Goal: Information Seeking & Learning: Understand process/instructions

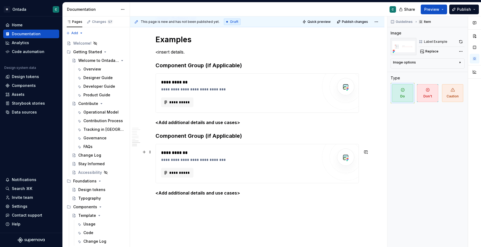
scroll to position [1397, 0]
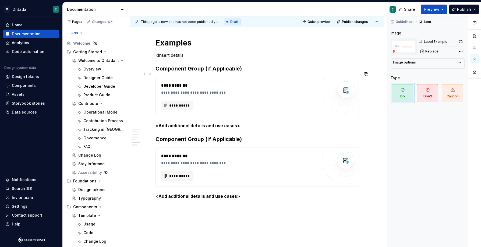
type textarea "*"
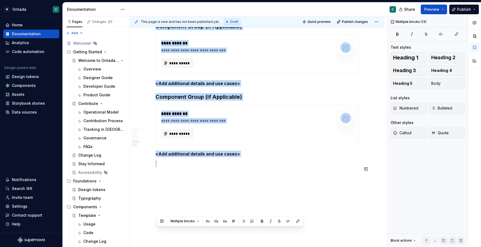
scroll to position [1444, 0]
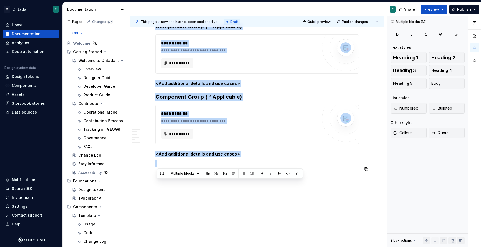
drag, startPoint x: 158, startPoint y: 75, endPoint x: 270, endPoint y: 195, distance: 164.4
drag, startPoint x: 159, startPoint y: 123, endPoint x: 270, endPoint y: 246, distance: 164.5
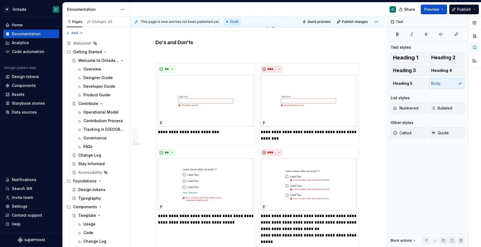
scroll to position [1294, 0]
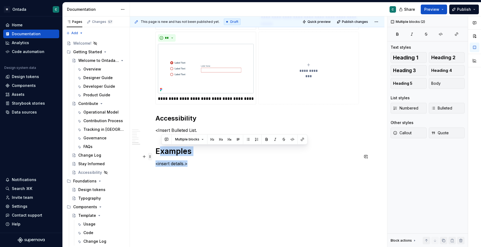
drag, startPoint x: 197, startPoint y: 164, endPoint x: 150, endPoint y: 150, distance: 49.3
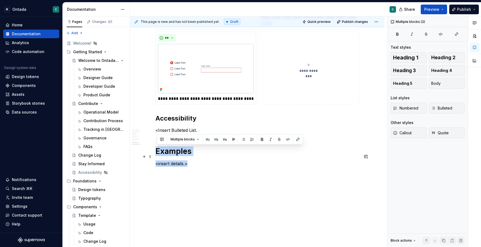
drag, startPoint x: 205, startPoint y: 162, endPoint x: 158, endPoint y: 147, distance: 49.8
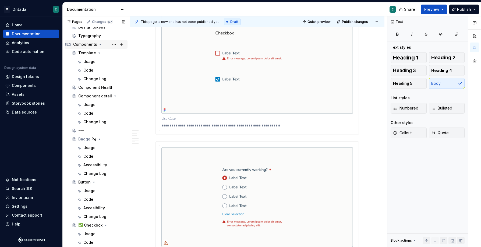
scroll to position [148, 0]
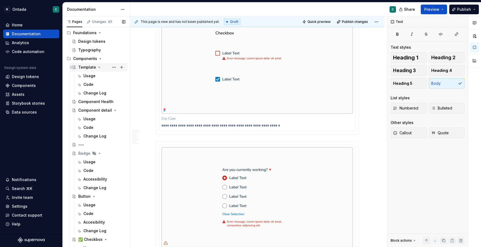
click at [84, 69] on div "Template" at bounding box center [87, 67] width 18 height 5
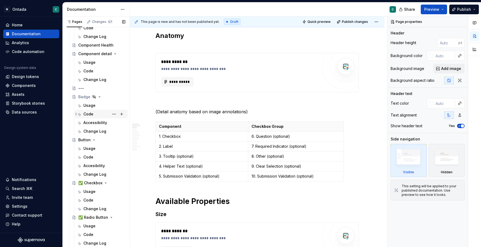
scroll to position [207, 0]
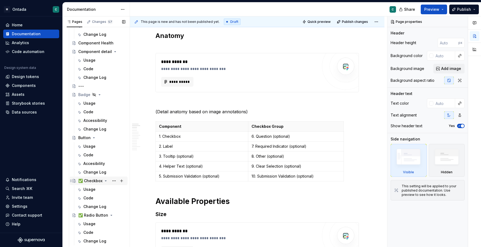
click at [92, 182] on div "✅ Checkbox" at bounding box center [90, 180] width 24 height 5
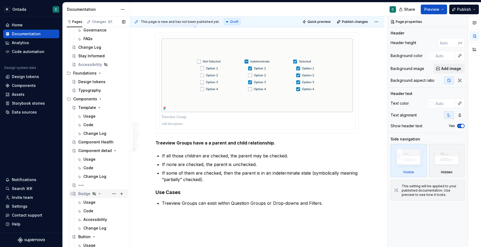
scroll to position [105, 0]
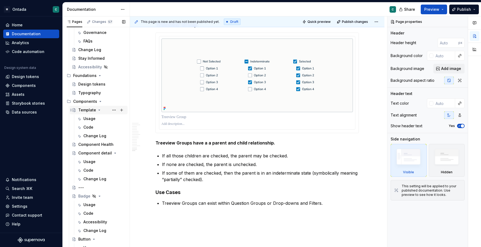
click at [83, 111] on div "Template" at bounding box center [87, 109] width 18 height 5
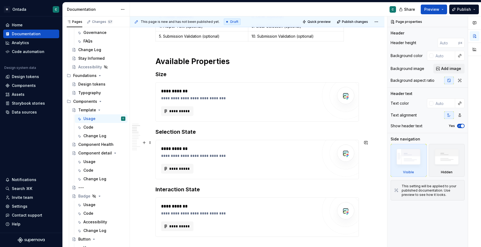
scroll to position [353, 0]
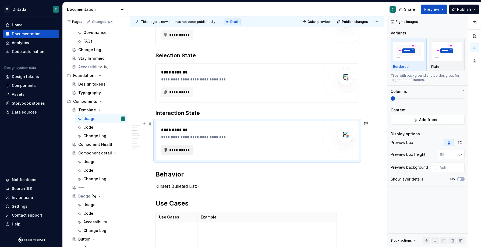
click at [171, 149] on span "**********" at bounding box center [179, 149] width 21 height 5
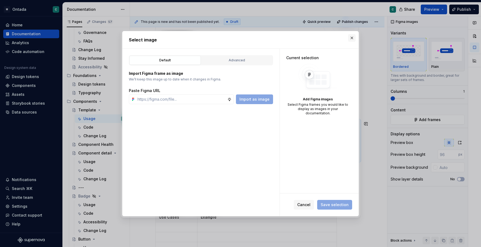
click at [351, 40] on button "button" at bounding box center [352, 38] width 8 height 8
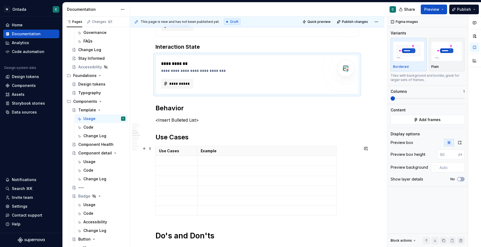
scroll to position [434, 0]
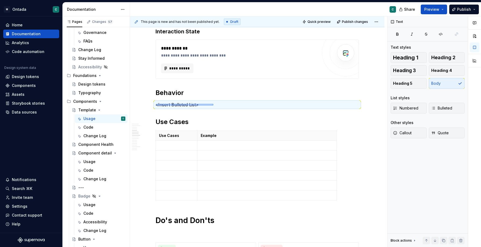
drag, startPoint x: 156, startPoint y: 105, endPoint x: 213, endPoint y: 104, distance: 56.8
click at [213, 104] on div "**********" at bounding box center [258, 131] width 257 height 231
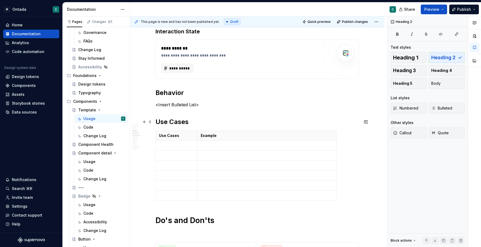
click at [213, 119] on h2 "Use Cases" at bounding box center [256, 122] width 203 height 9
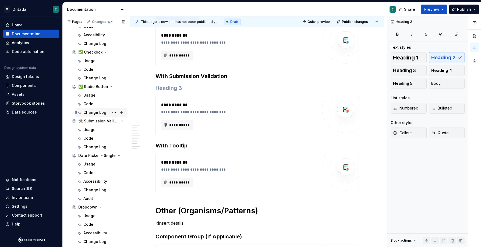
scroll to position [343, 0]
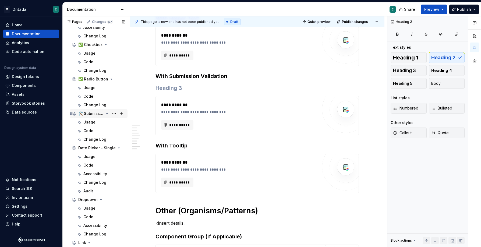
click at [92, 115] on div "🛠️ Submission Validation" at bounding box center [91, 113] width 26 height 5
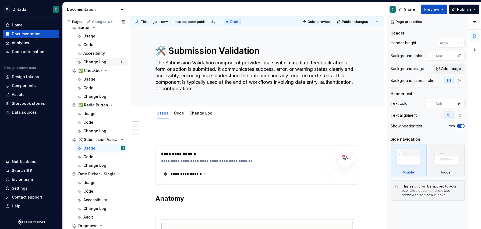
scroll to position [316, 0]
click at [90, 73] on div "✅ Checkbox" at bounding box center [90, 71] width 24 height 5
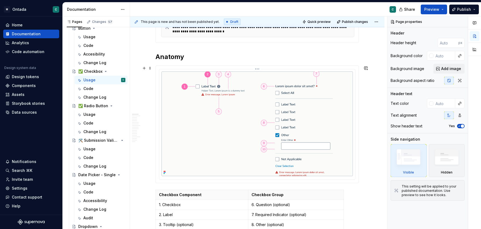
scroll to position [203, 0]
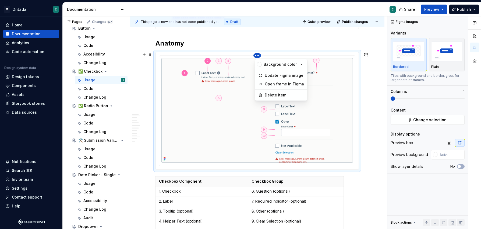
click at [258, 55] on html "M Ontada C Home Documentation Analytics Code automation Design system data Desi…" at bounding box center [240, 114] width 481 height 229
click at [271, 77] on div "Update Figma image" at bounding box center [284, 75] width 39 height 5
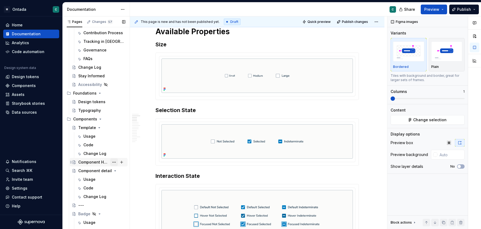
scroll to position [81, 0]
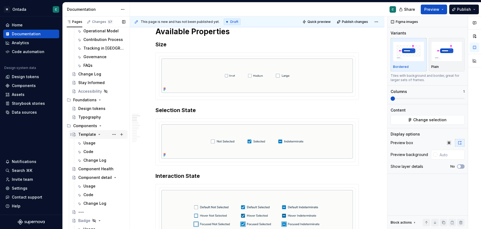
click at [87, 134] on div "Template" at bounding box center [87, 134] width 18 height 5
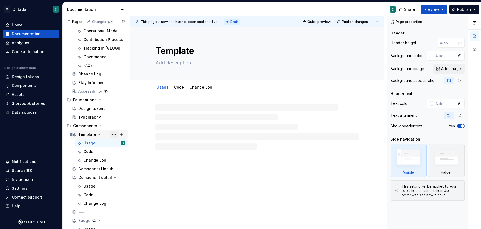
click at [114, 134] on button "Page tree" at bounding box center [114, 134] width 8 height 8
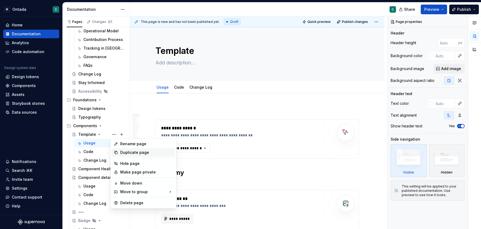
click at [133, 151] on div "Duplicate page" at bounding box center [146, 152] width 53 height 5
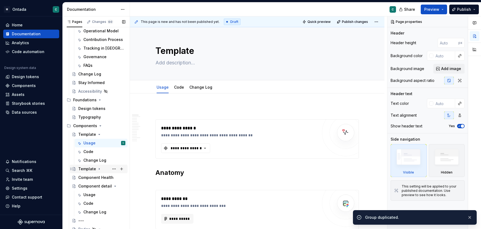
click at [89, 167] on div "Template" at bounding box center [87, 168] width 18 height 5
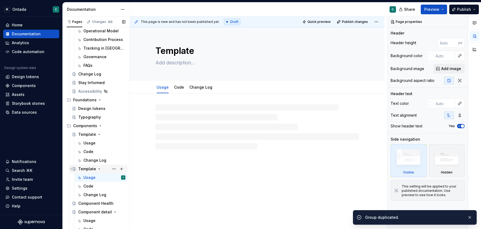
click at [89, 167] on div "Template" at bounding box center [87, 168] width 18 height 5
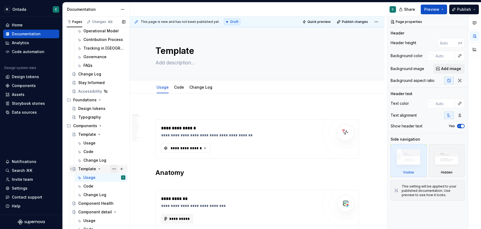
click at [114, 169] on button "Page tree" at bounding box center [114, 169] width 8 height 8
type textarea "*"
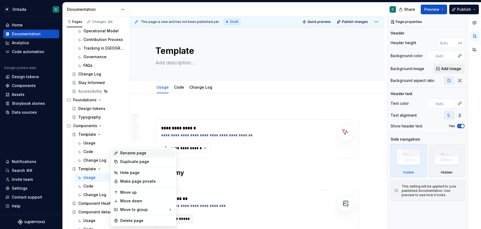
click at [128, 152] on div "Rename page" at bounding box center [146, 152] width 53 height 5
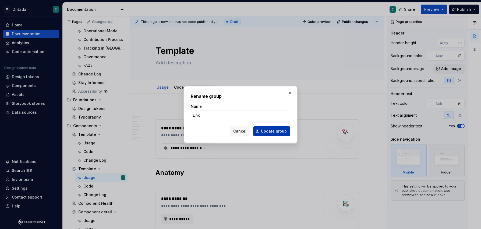
type input "Link"
click at [274, 129] on span "Update group" at bounding box center [274, 130] width 26 height 5
type textarea "*"
type textarea "Link"
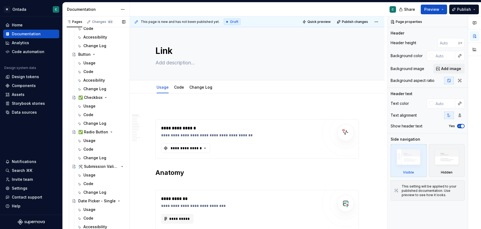
scroll to position [336, 0]
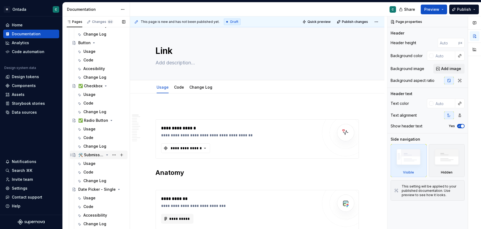
click at [84, 153] on div "🛠️ Submission Validation" at bounding box center [91, 154] width 26 height 5
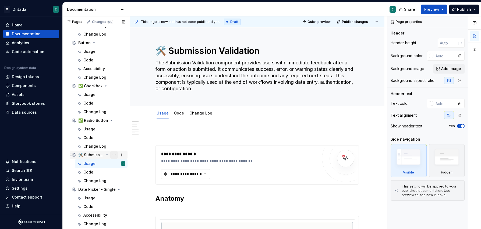
click at [115, 154] on button "Page tree" at bounding box center [114, 155] width 8 height 8
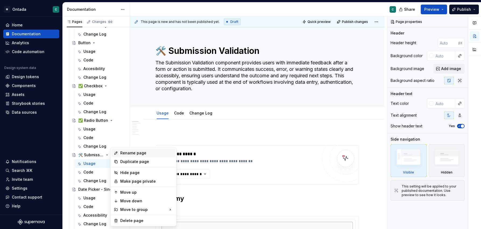
click at [125, 154] on div "Rename page" at bounding box center [146, 152] width 53 height 5
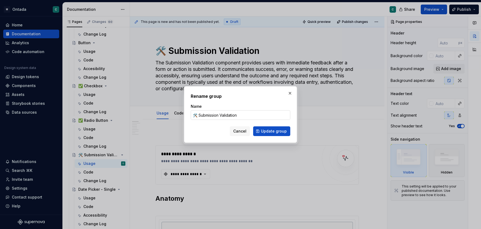
click at [198, 111] on input "🛠️ Submission Validation" at bounding box center [241, 115] width 100 height 10
drag, startPoint x: 198, startPoint y: 114, endPoint x: 180, endPoint y: 112, distance: 17.8
click at [180, 113] on div "Rename group Name 🛠️ Submission Validation Cancel Update group" at bounding box center [240, 114] width 481 height 229
click at [274, 132] on span "Update group" at bounding box center [274, 130] width 26 height 5
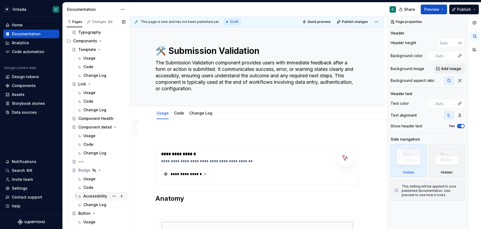
scroll to position [162, 0]
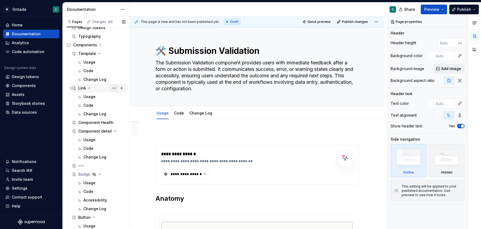
click at [115, 88] on button "Page tree" at bounding box center [114, 88] width 8 height 8
type textarea "*"
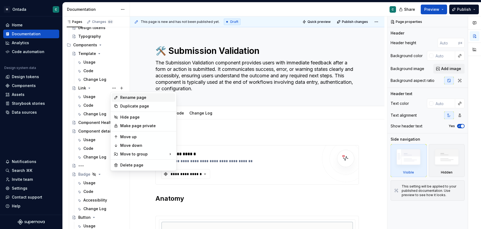
click at [126, 99] on div "Rename page" at bounding box center [146, 97] width 53 height 5
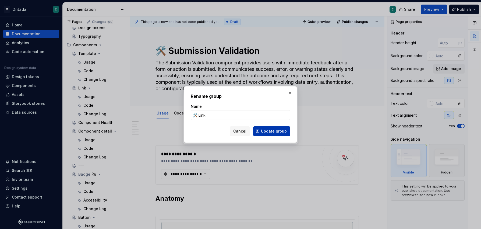
type input "🛠️ Link"
click at [275, 134] on button "Update group" at bounding box center [271, 131] width 37 height 10
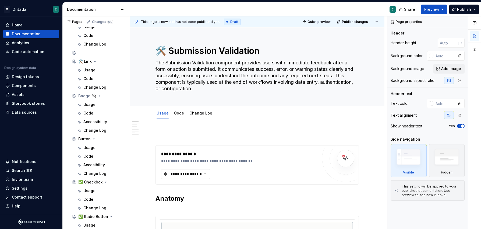
scroll to position [242, 0]
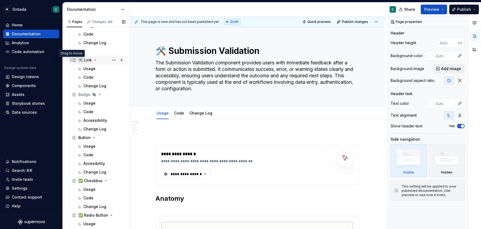
click at [70, 60] on icon "Page tree" at bounding box center [70, 60] width 1 height 2
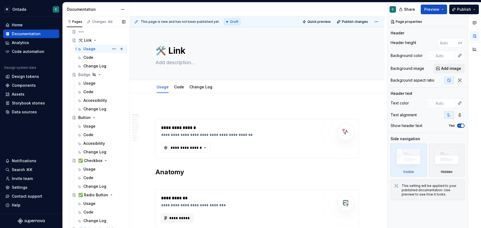
scroll to position [261, 0]
click at [213, 111] on p at bounding box center [256, 109] width 203 height 6
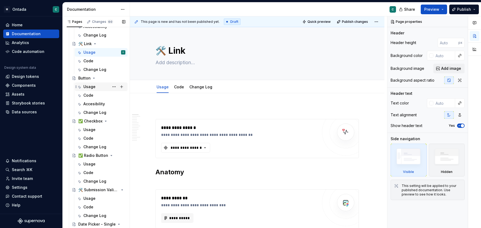
scroll to position [301, 0]
click at [143, 85] on div "Usage Code Change Log Add tab" at bounding box center [257, 86] width 254 height 13
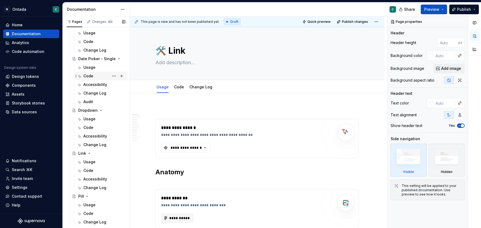
scroll to position [481, 0]
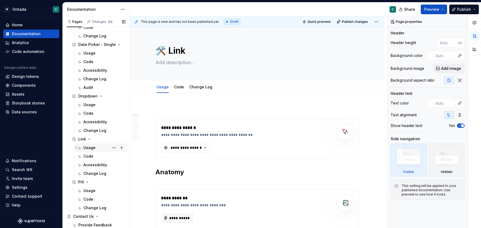
click at [90, 149] on div "Usage" at bounding box center [89, 147] width 12 height 5
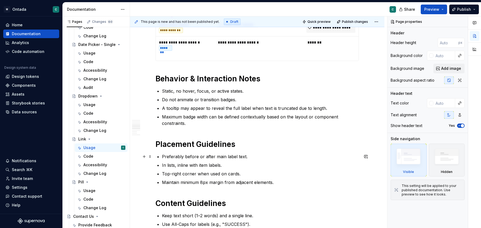
scroll to position [398, 0]
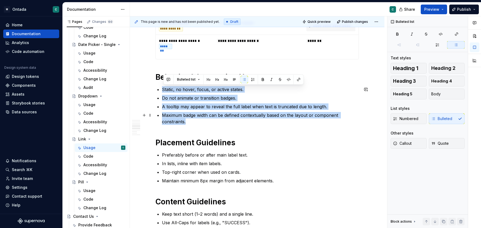
drag, startPoint x: 164, startPoint y: 90, endPoint x: 193, endPoint y: 123, distance: 44.2
click at [193, 123] on ul "Static, no hover, focus, or active states. Do not animate or transition badges.…" at bounding box center [260, 105] width 197 height 39
copy ul "Static, no hover, focus, or active states. Do not animate or transition badges.…"
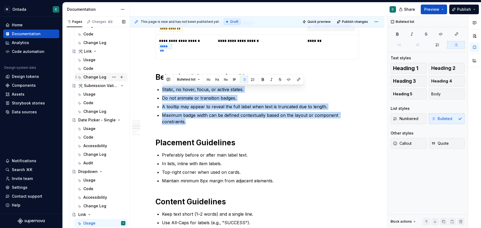
scroll to position [404, 0]
click at [94, 59] on div "Usage" at bounding box center [89, 61] width 12 height 5
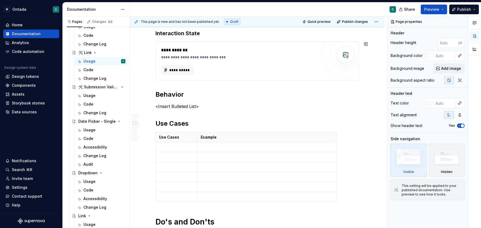
scroll to position [449, 0]
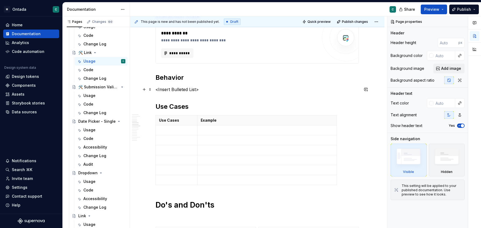
click at [192, 91] on p "<Insert Bulleted List>" at bounding box center [256, 89] width 203 height 6
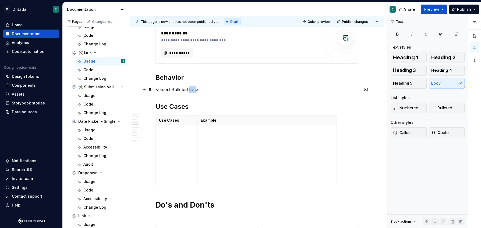
click at [192, 91] on p "<Insert Bulleted List>" at bounding box center [256, 89] width 203 height 6
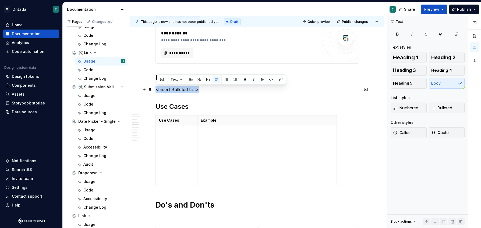
click at [192, 91] on p "<Insert Bulleted List>" at bounding box center [256, 89] width 203 height 6
click at [205, 93] on div "**********" at bounding box center [256, 206] width 203 height 1098
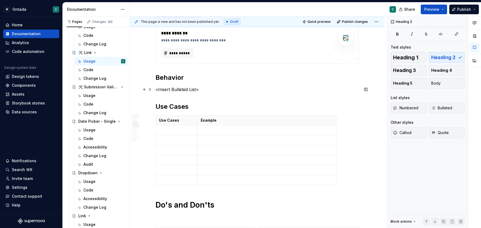
click at [207, 92] on p "<Insert Bulleted List>" at bounding box center [256, 89] width 203 height 6
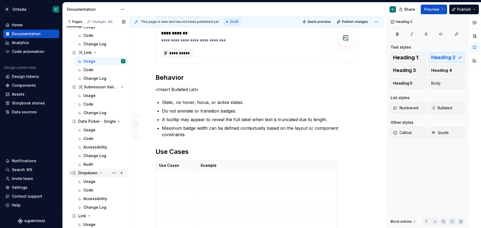
scroll to position [481, 0]
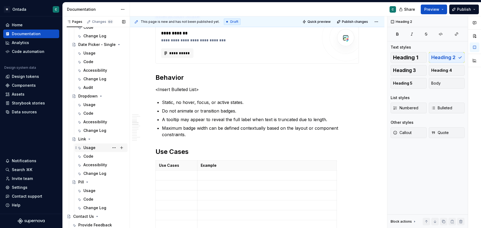
click at [90, 148] on div "Usage" at bounding box center [89, 147] width 12 height 5
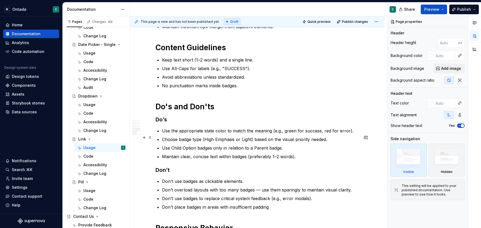
scroll to position [547, 0]
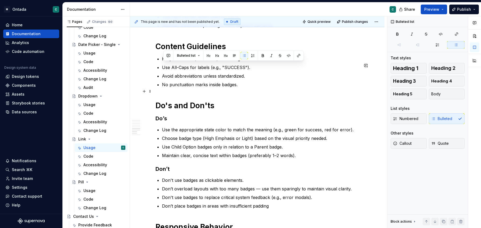
drag, startPoint x: 163, startPoint y: 66, endPoint x: 257, endPoint y: 91, distance: 96.8
click at [257, 88] on ul "Keep text short (1–2 words) and a single line. Use All-Caps for labels (e.g., "…" at bounding box center [260, 72] width 197 height 32
copy ul "Keep text short (1–2 words) and a single line. Use All-Caps for labels (e.g., "…"
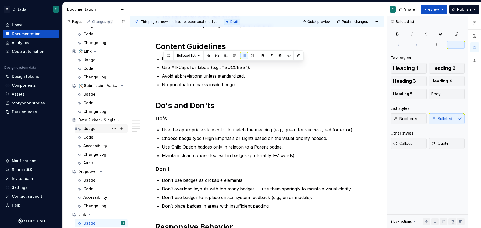
scroll to position [403, 0]
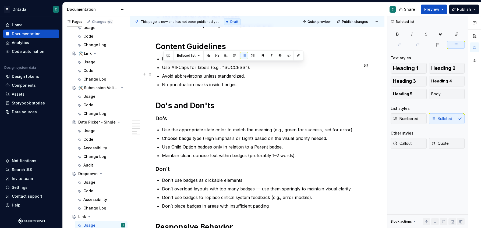
click at [170, 71] on p "Use All-Caps for labels (e.g., "SUCCESS")." at bounding box center [260, 67] width 197 height 6
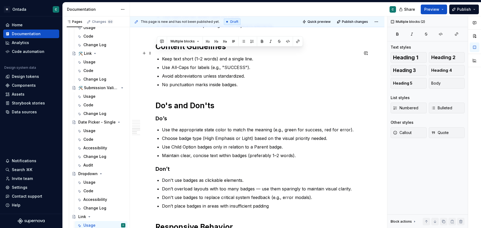
drag, startPoint x: 242, startPoint y: 91, endPoint x: 158, endPoint y: 56, distance: 90.6
copy div "Content Guidelines Keep text short (1–2 words) and a single line. Use All-Caps …"
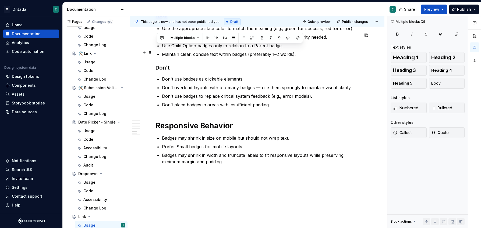
scroll to position [672, 0]
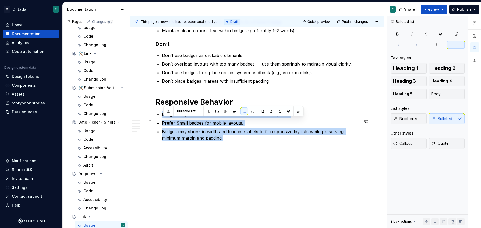
drag, startPoint x: 227, startPoint y: 148, endPoint x: 162, endPoint y: 118, distance: 71.7
copy ul "Badges may shrink in size on mobile but should not wrap text. Prefer Small badg…"
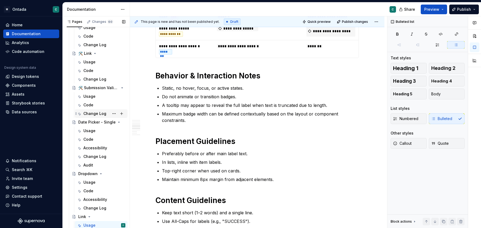
scroll to position [385, 0]
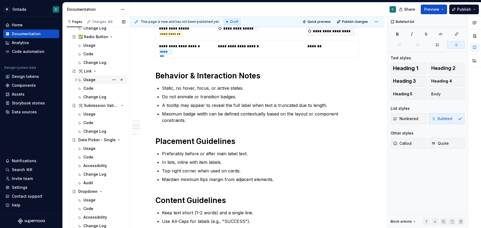
click at [87, 79] on div "Usage" at bounding box center [89, 79] width 12 height 5
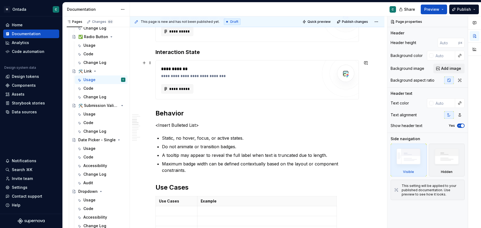
scroll to position [442, 0]
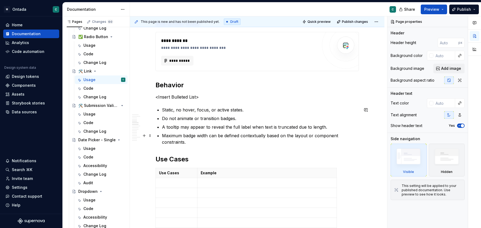
type textarea "*"
click at [198, 141] on p "Maximum badge width can be defined contextually based on the layout or componen…" at bounding box center [260, 139] width 197 height 13
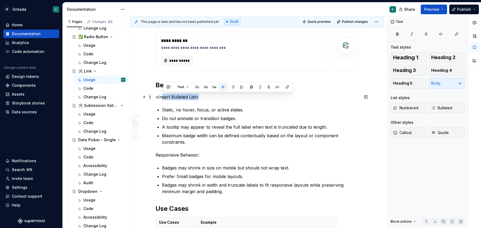
drag, startPoint x: 208, startPoint y: 97, endPoint x: 150, endPoint y: 96, distance: 57.6
click at [167, 98] on p "<Insert Bulleted List>" at bounding box center [256, 97] width 203 height 6
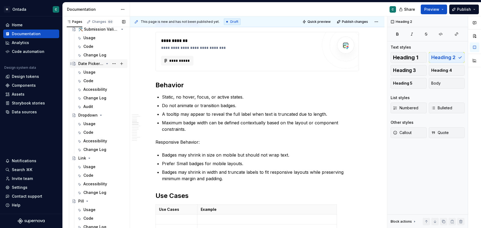
scroll to position [481, 0]
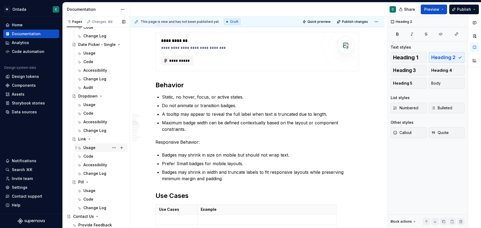
click at [90, 149] on div "Usage" at bounding box center [89, 147] width 12 height 5
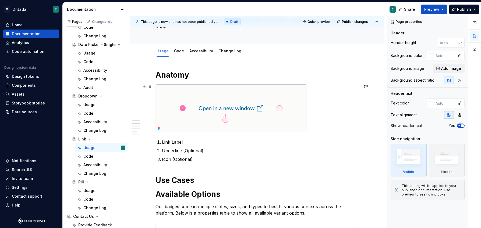
scroll to position [73, 0]
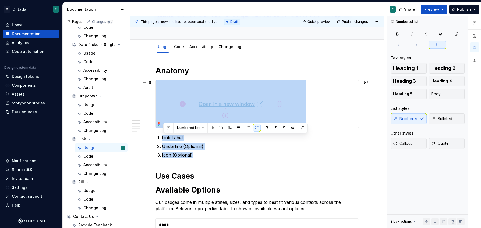
drag, startPoint x: 199, startPoint y: 157, endPoint x: 163, endPoint y: 106, distance: 62.2
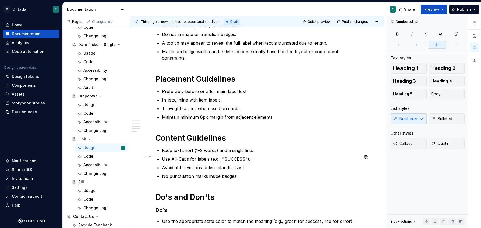
scroll to position [456, 0]
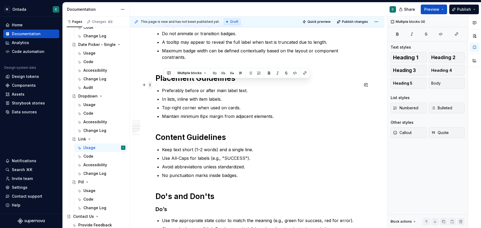
drag, startPoint x: 246, startPoint y: 184, endPoint x: 153, endPoint y: 84, distance: 136.6
click at [155, 84] on div "**********" at bounding box center [256, 29] width 203 height 694
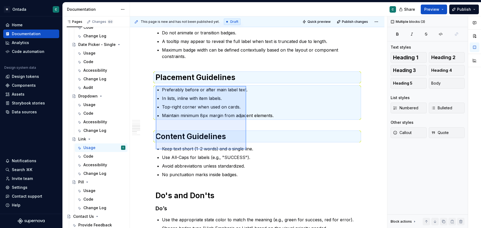
drag, startPoint x: 156, startPoint y: 86, endPoint x: 245, endPoint y: 148, distance: 108.7
click at [245, 148] on div "**********" at bounding box center [258, 122] width 257 height 212
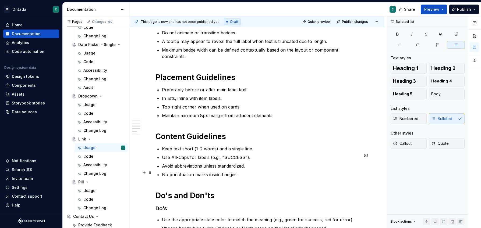
click at [245, 169] on p "Avoid abbreviations unless standardized." at bounding box center [260, 166] width 197 height 6
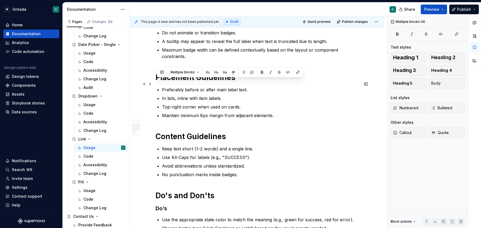
drag, startPoint x: 244, startPoint y: 183, endPoint x: 158, endPoint y: 85, distance: 130.2
click at [158, 85] on div "**********" at bounding box center [256, 26] width 203 height 688
copy div "Placement Guidelines Preferably before or after main label text. In lists, inli…"
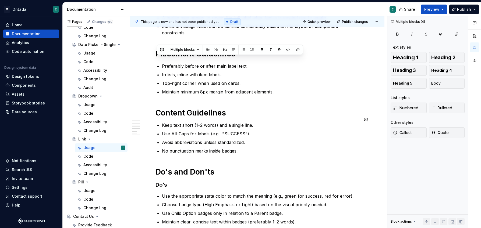
scroll to position [479, 0]
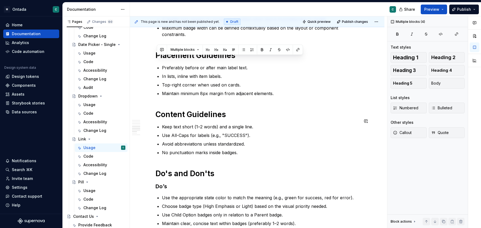
copy div "Placement Guidelines Preferably before or after main label text. In lists, inli…"
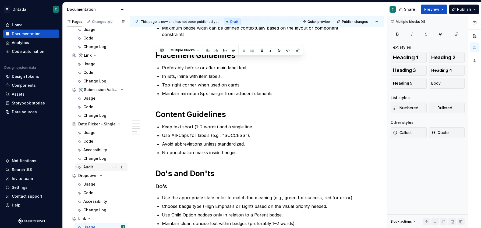
scroll to position [400, 0]
click at [88, 73] on div "Code" at bounding box center [88, 73] width 10 height 5
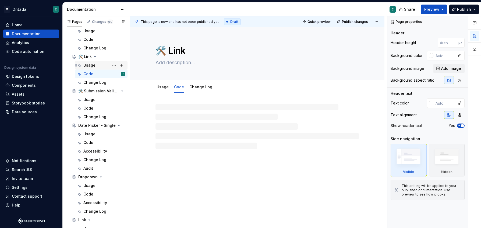
click at [88, 65] on div "Usage" at bounding box center [89, 65] width 12 height 5
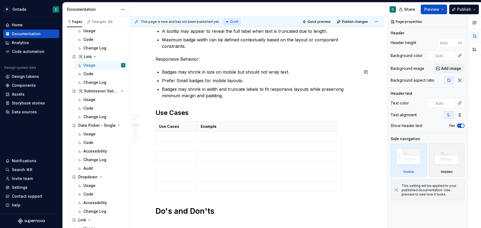
scroll to position [559, 0]
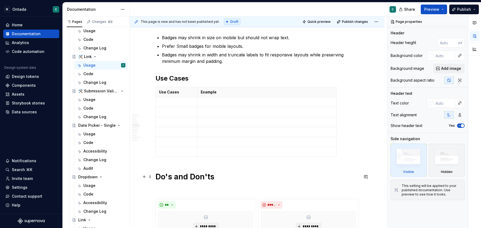
type textarea "*"
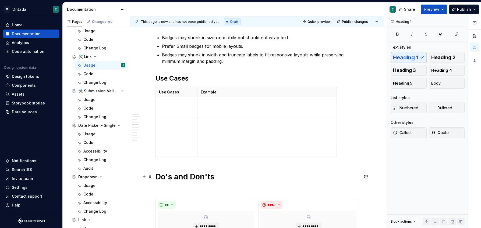
click at [158, 177] on h1 "Do's and Don'ts" at bounding box center [256, 177] width 203 height 10
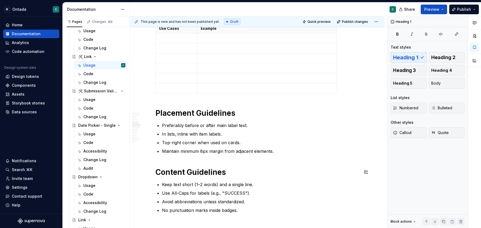
scroll to position [625, 0]
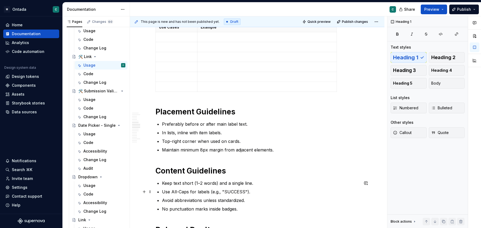
click at [185, 192] on p "Use All-Caps for labels (e.g., "SUCCESS")." at bounding box center [260, 192] width 197 height 6
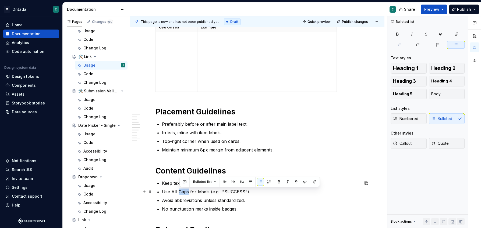
click at [185, 192] on p "Use All-Caps for labels (e.g., "SUCCESS")." at bounding box center [260, 192] width 197 height 6
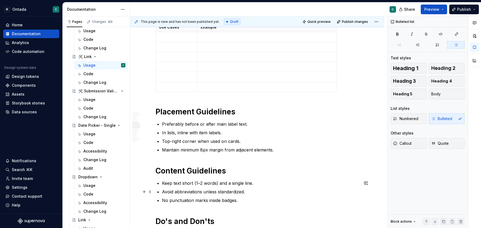
click at [180, 190] on p "Avoid abbreviations unless standardized." at bounding box center [260, 192] width 197 height 6
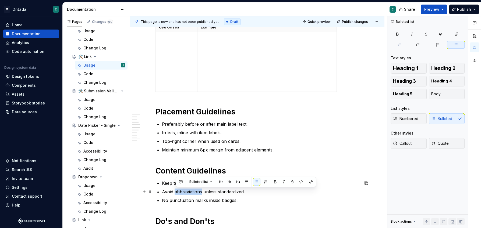
click at [180, 190] on p "Avoid abbreviations unless standardized." at bounding box center [260, 192] width 197 height 6
click at [183, 203] on p "No punctuation marks inside badges." at bounding box center [260, 200] width 197 height 6
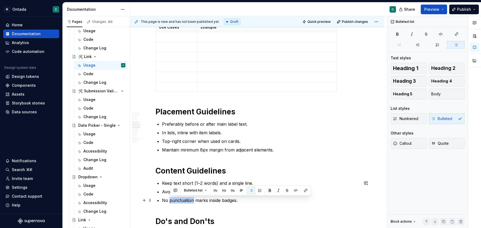
click at [183, 203] on p "No punctuation marks inside badges." at bounding box center [260, 200] width 197 height 6
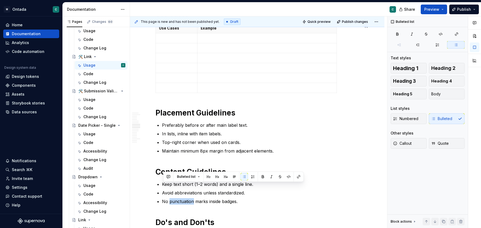
scroll to position [656, 0]
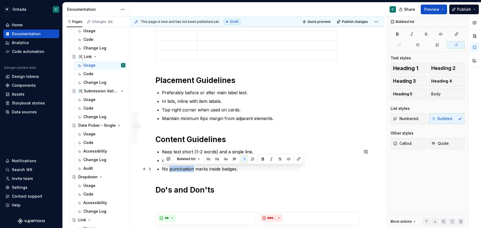
click at [243, 172] on p "No punctuation marks inside badges." at bounding box center [260, 169] width 197 height 6
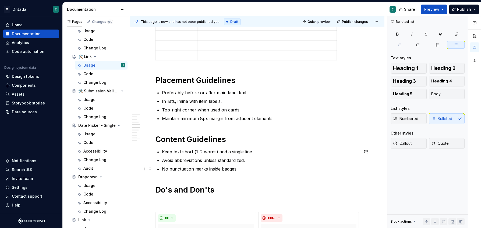
click at [166, 170] on p "No punctuation marks inside badges." at bounding box center [260, 169] width 197 height 6
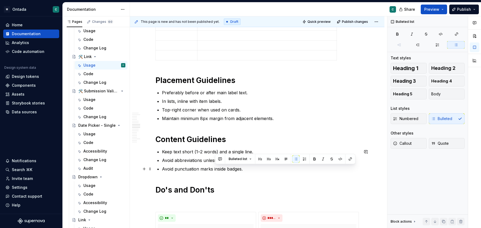
drag, startPoint x: 215, startPoint y: 169, endPoint x: 248, endPoint y: 169, distance: 33.1
click at [248, 169] on p "Avoid punctuation marks inside badges." at bounding box center [260, 169] width 197 height 6
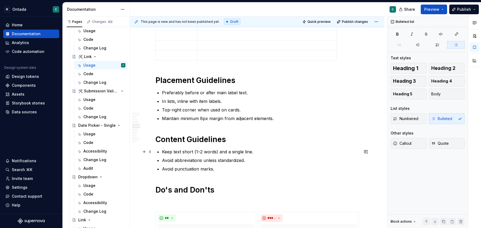
click at [211, 153] on p "Keep text short (1–2 words) and a single line." at bounding box center [260, 152] width 197 height 6
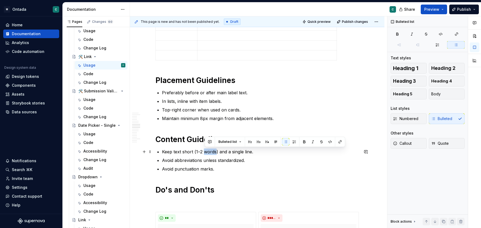
click at [211, 153] on p "Keep text short (1–2 words) and a single line." at bounding box center [260, 152] width 197 height 6
click at [182, 150] on p "Keep text short (1–2 words) and a single line." at bounding box center [260, 152] width 197 height 6
drag, startPoint x: 197, startPoint y: 153, endPoint x: 219, endPoint y: 154, distance: 22.1
click at [219, 154] on p "Keep text short (1–2 words) and a single line." at bounding box center [260, 152] width 197 height 6
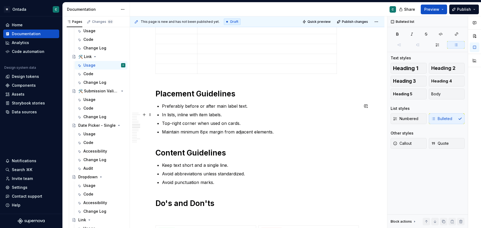
scroll to position [640, 0]
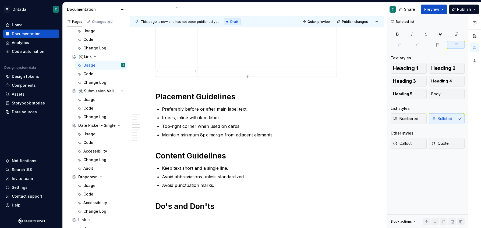
type textarea "*"
